Goal: Information Seeking & Learning: Check status

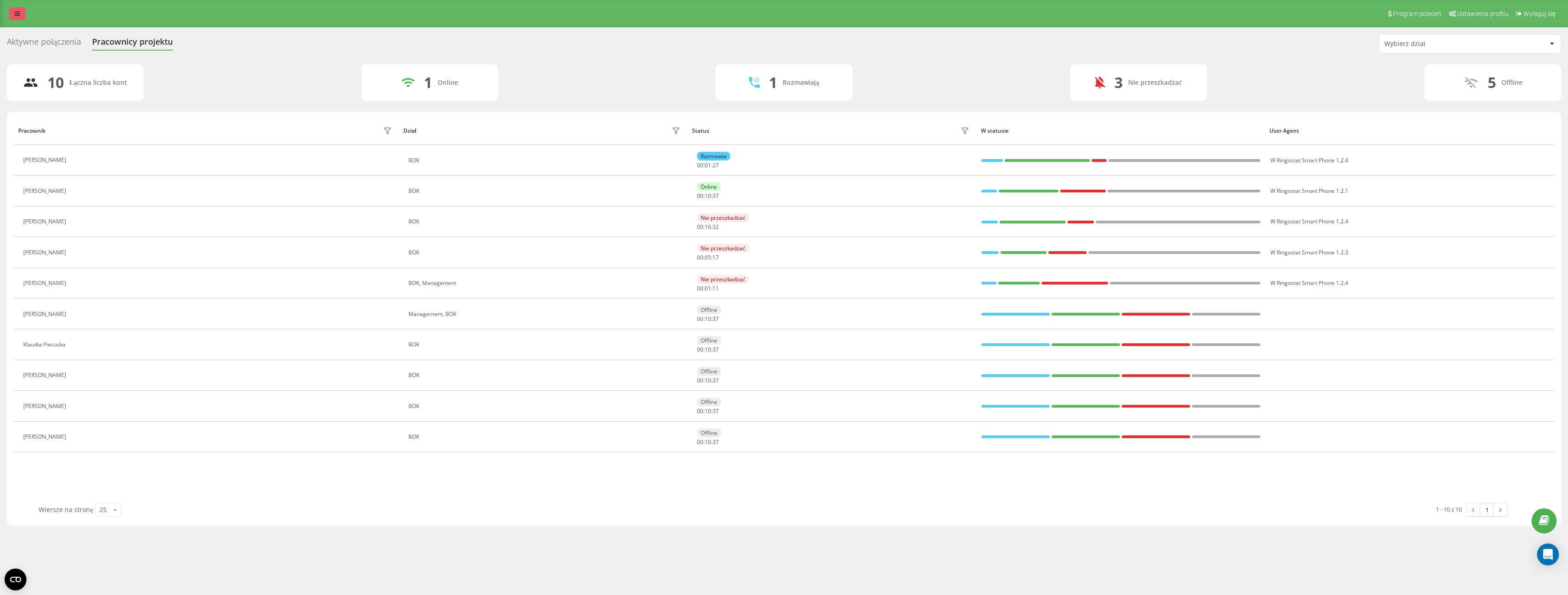
click at [20, 15] on icon at bounding box center [17, 14] width 6 height 7
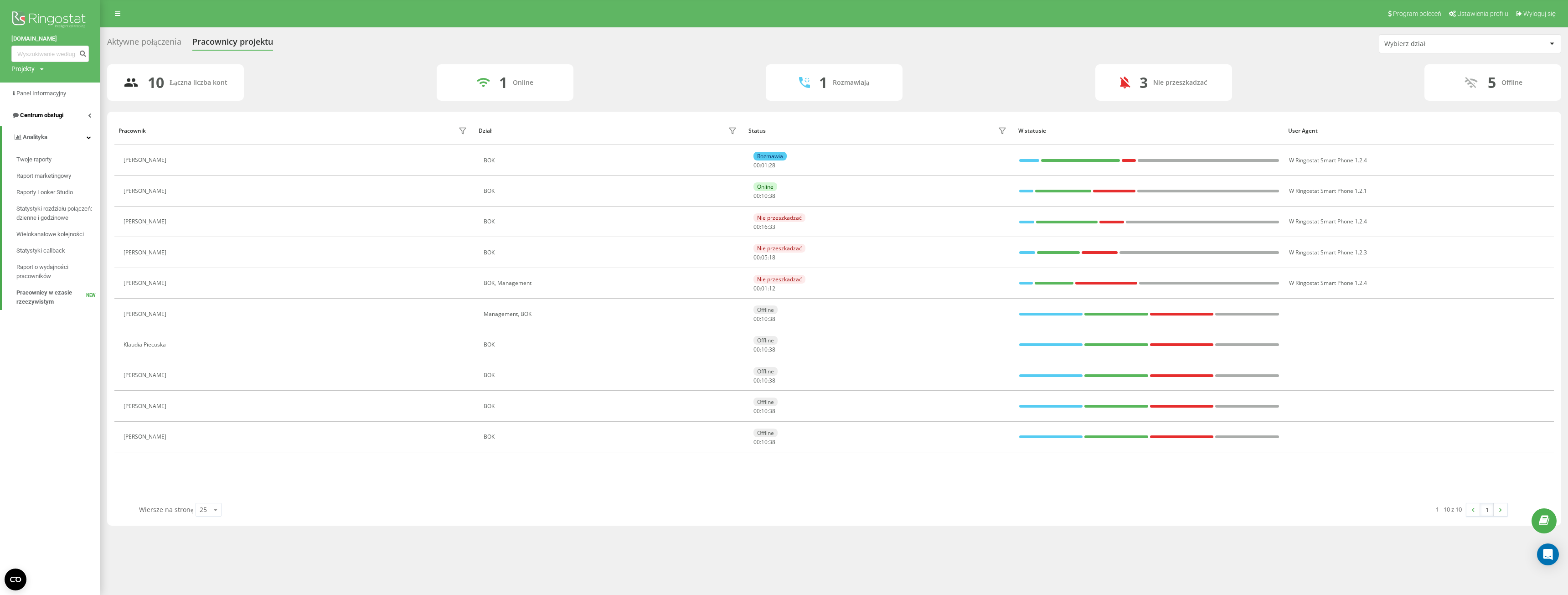
click at [48, 110] on link "Centrum obsługi" at bounding box center [50, 116] width 101 height 22
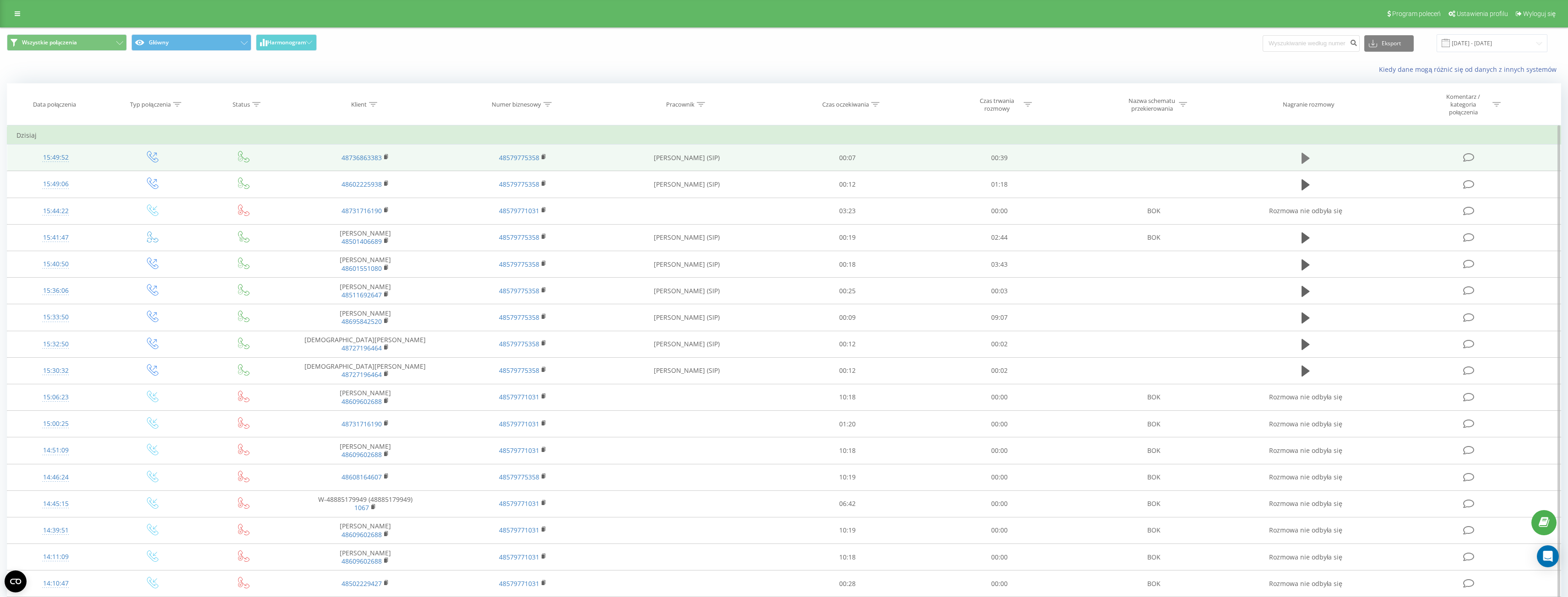
click at [1307, 154] on icon at bounding box center [1306, 158] width 8 height 13
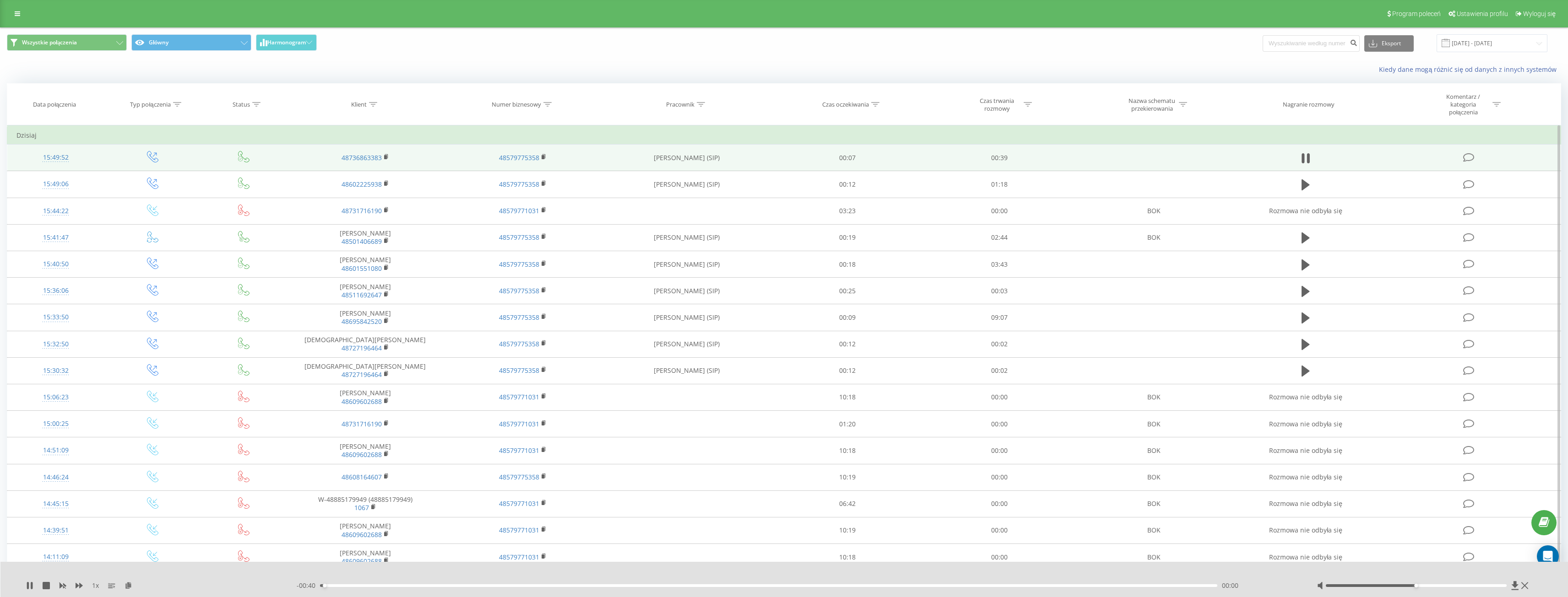
drag, startPoint x: 1423, startPoint y: 584, endPoint x: 1469, endPoint y: 584, distance: 46.0
click at [1469, 584] on div at bounding box center [1423, 585] width 214 height 9
click at [1478, 584] on div at bounding box center [1416, 585] width 180 height 3
drag, startPoint x: 1489, startPoint y: 589, endPoint x: 1503, endPoint y: 588, distance: 14.0
click at [1503, 588] on div at bounding box center [1423, 585] width 214 height 9
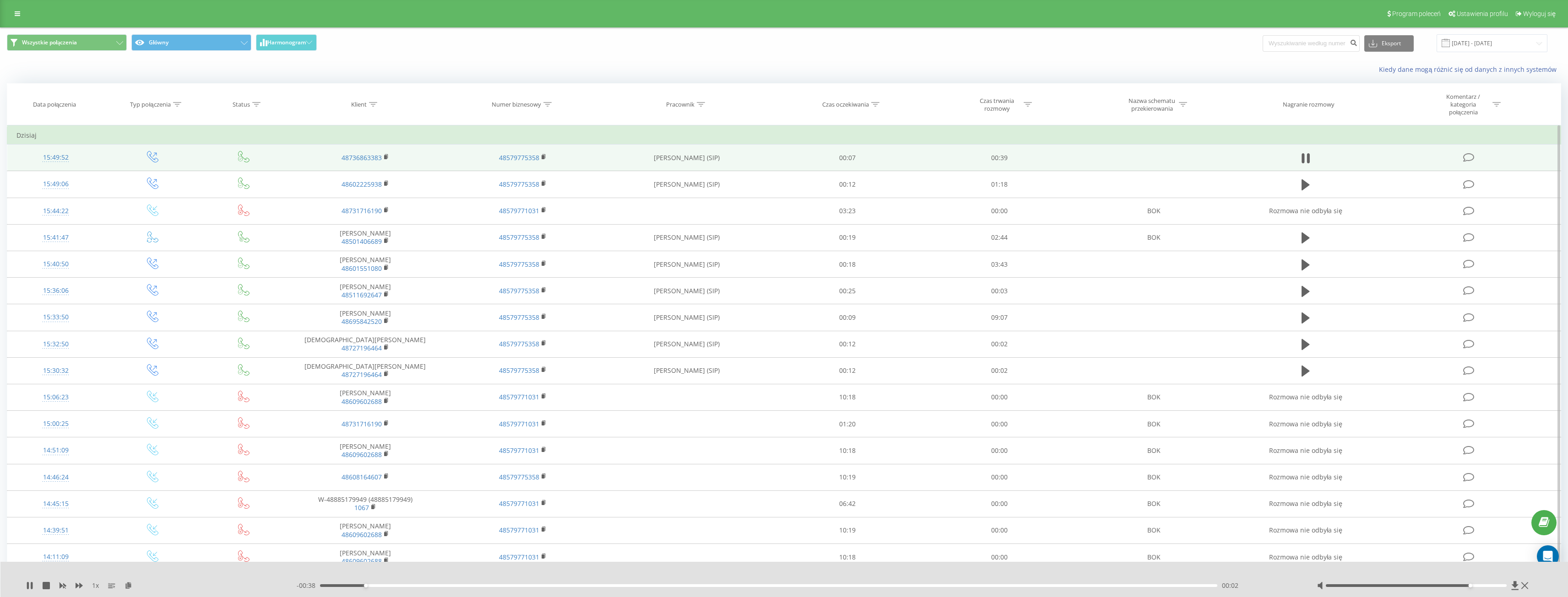
click at [1503, 583] on div at bounding box center [1423, 585] width 214 height 9
click at [1502, 586] on div at bounding box center [1416, 585] width 180 height 3
drag, startPoint x: 686, startPoint y: 585, endPoint x: 569, endPoint y: 583, distance: 117.0
click at [686, 585] on div "00:24" at bounding box center [769, 585] width 897 height 3
click at [33, 589] on icon at bounding box center [32, 585] width 2 height 8
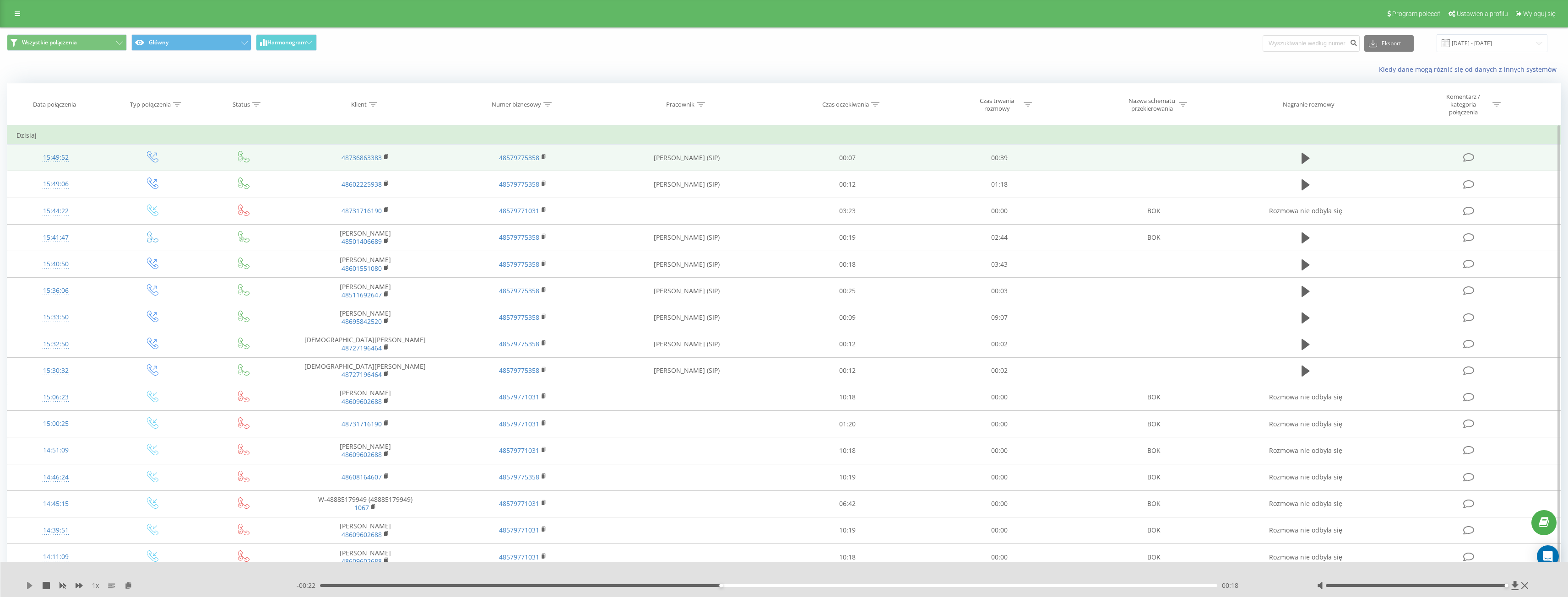
click at [28, 586] on icon at bounding box center [29, 585] width 6 height 8
